Goal: Find specific page/section: Find specific page/section

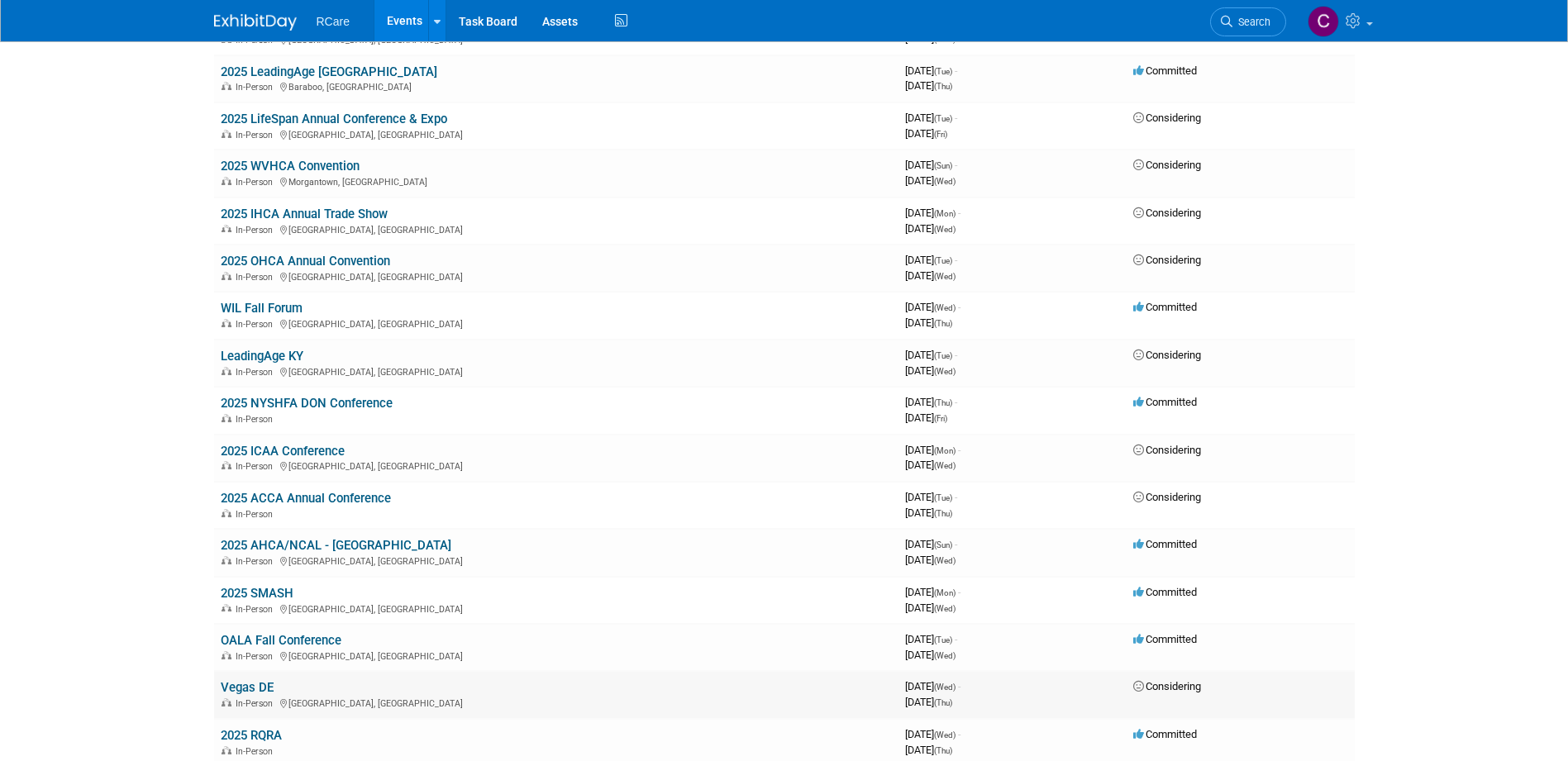
scroll to position [248, 0]
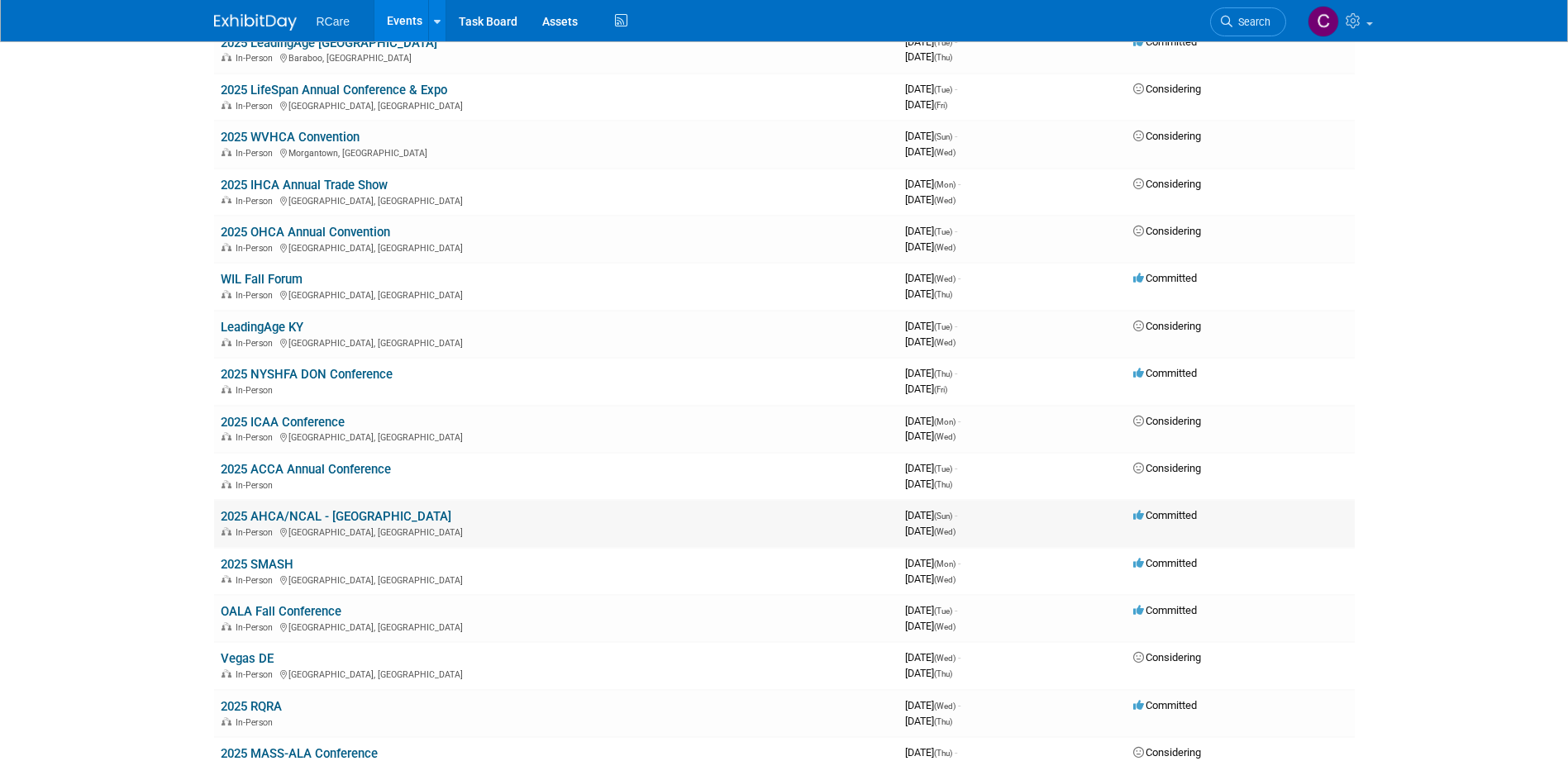
click at [327, 512] on link "2025 AHCA/NCAL - [GEOGRAPHIC_DATA]" at bounding box center [336, 516] width 231 height 14
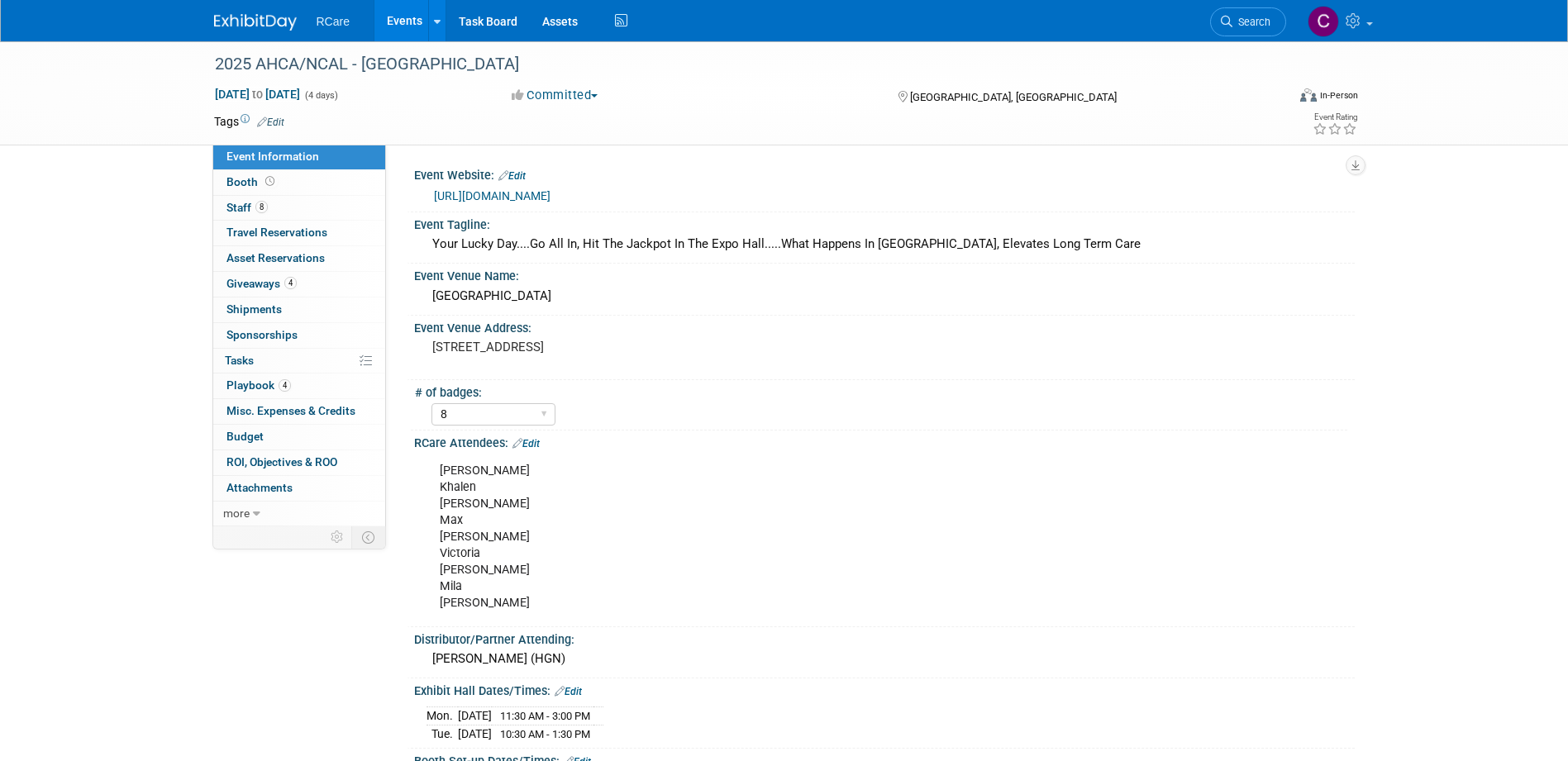
select select "8"
click at [478, 192] on link "https://ds25.eventscribe.net/" at bounding box center [492, 196] width 117 height 14
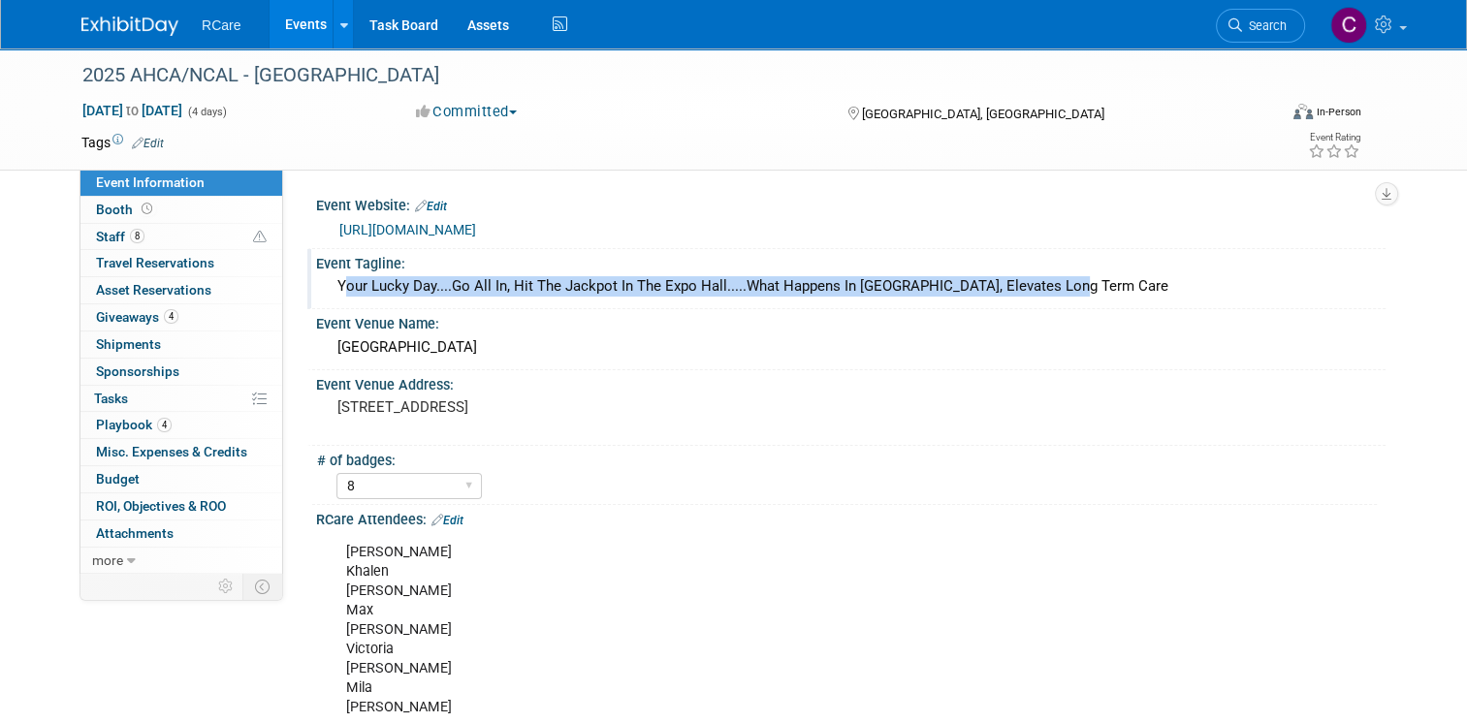
drag, startPoint x: 1086, startPoint y: 293, endPoint x: 325, endPoint y: 286, distance: 761.3
click at [331, 286] on div "Your Lucky Day....Go All In, Hit The Jackpot In The Expo Hall.....What Happens …" at bounding box center [851, 287] width 1041 height 30
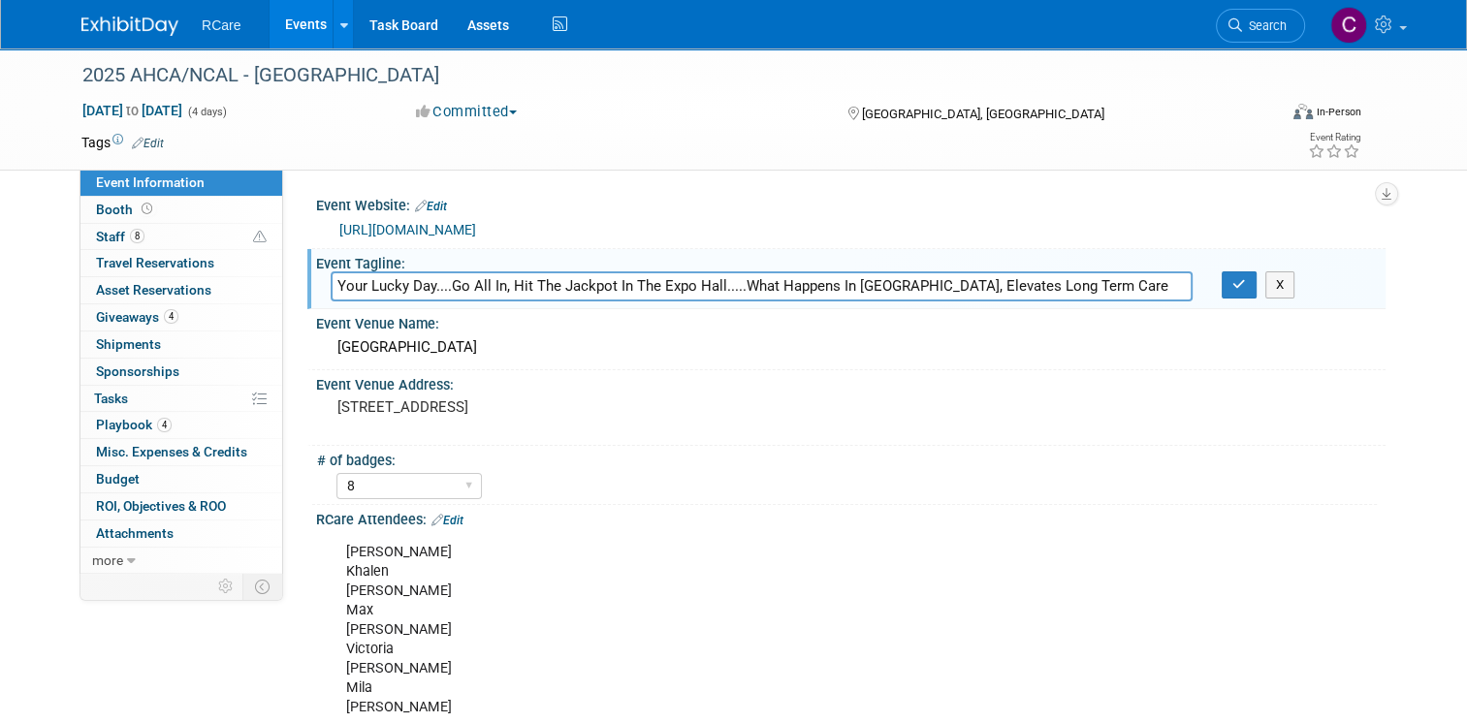
click at [1011, 293] on input "Your Lucky Day....Go All In, Hit The Jackpot In The Expo Hall.....What Happens …" at bounding box center [762, 287] width 862 height 30
